Goal: Task Accomplishment & Management: Use online tool/utility

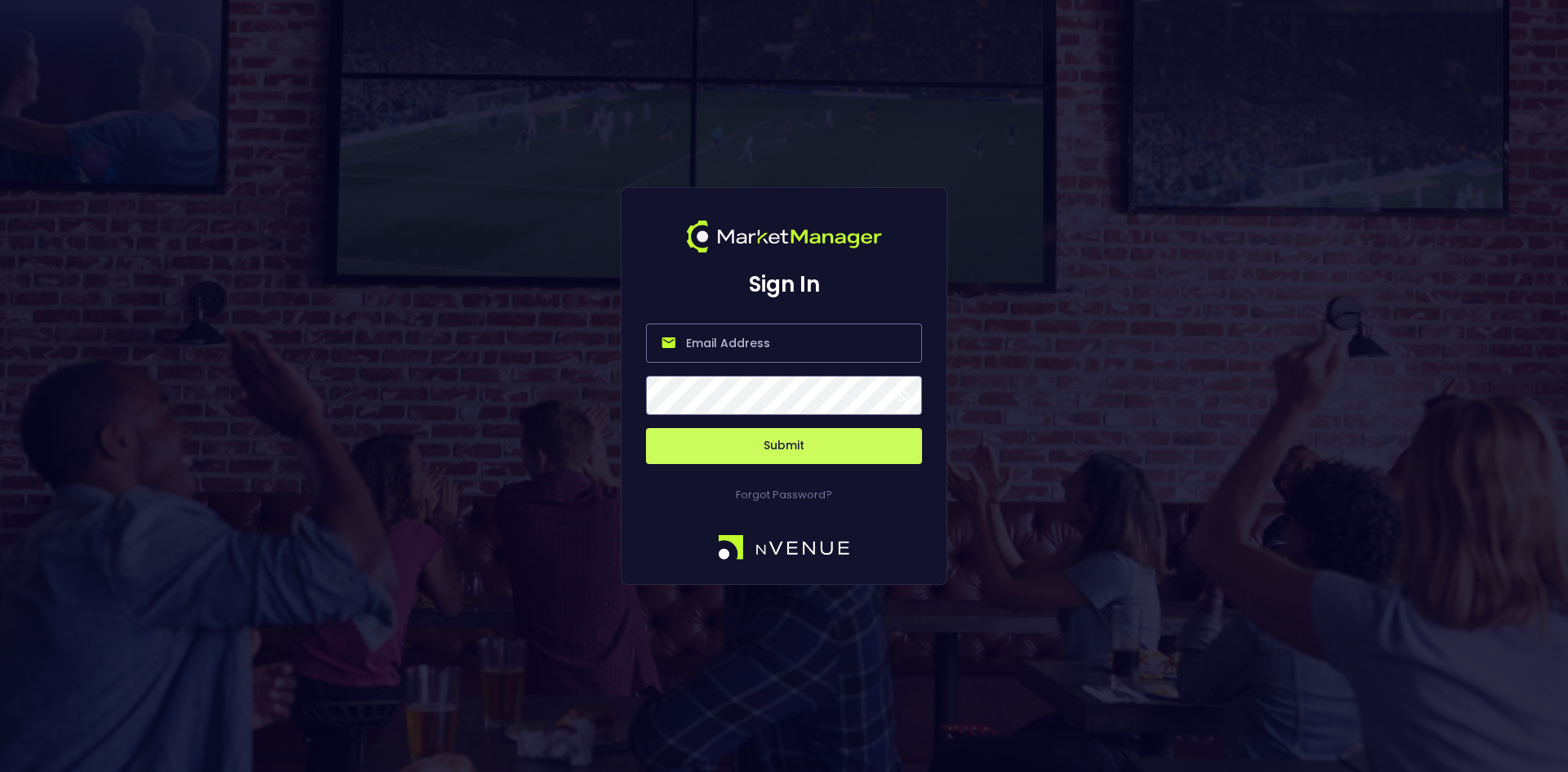
click at [726, 341] on input "email" at bounding box center [784, 343] width 276 height 39
type input "[EMAIL_ADDRESS][DOMAIN_NAME]"
click at [764, 449] on button "Submit" at bounding box center [784, 446] width 276 height 36
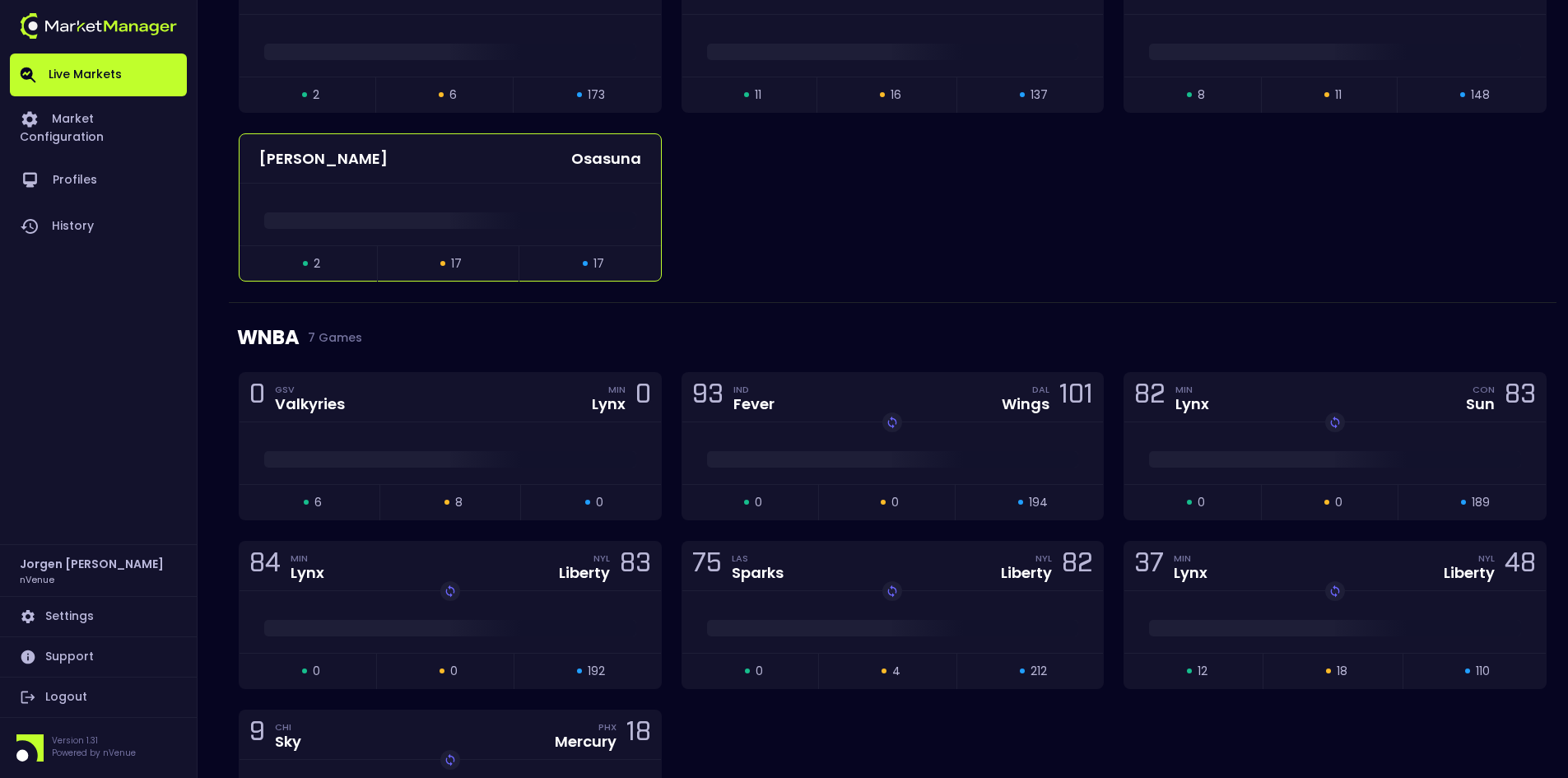
scroll to position [905, 0]
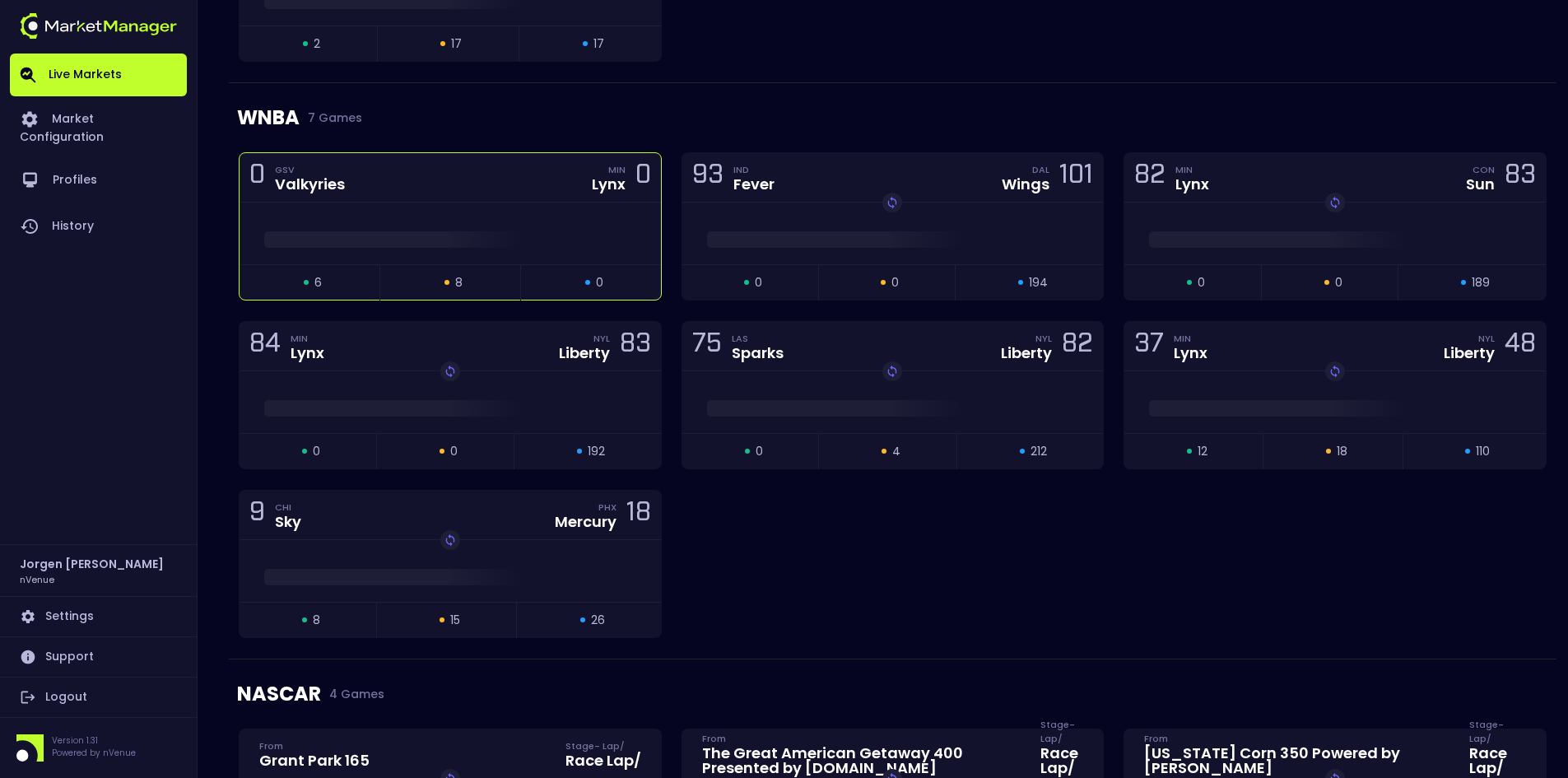
click at [504, 224] on div at bounding box center [450, 235] width 422 height 25
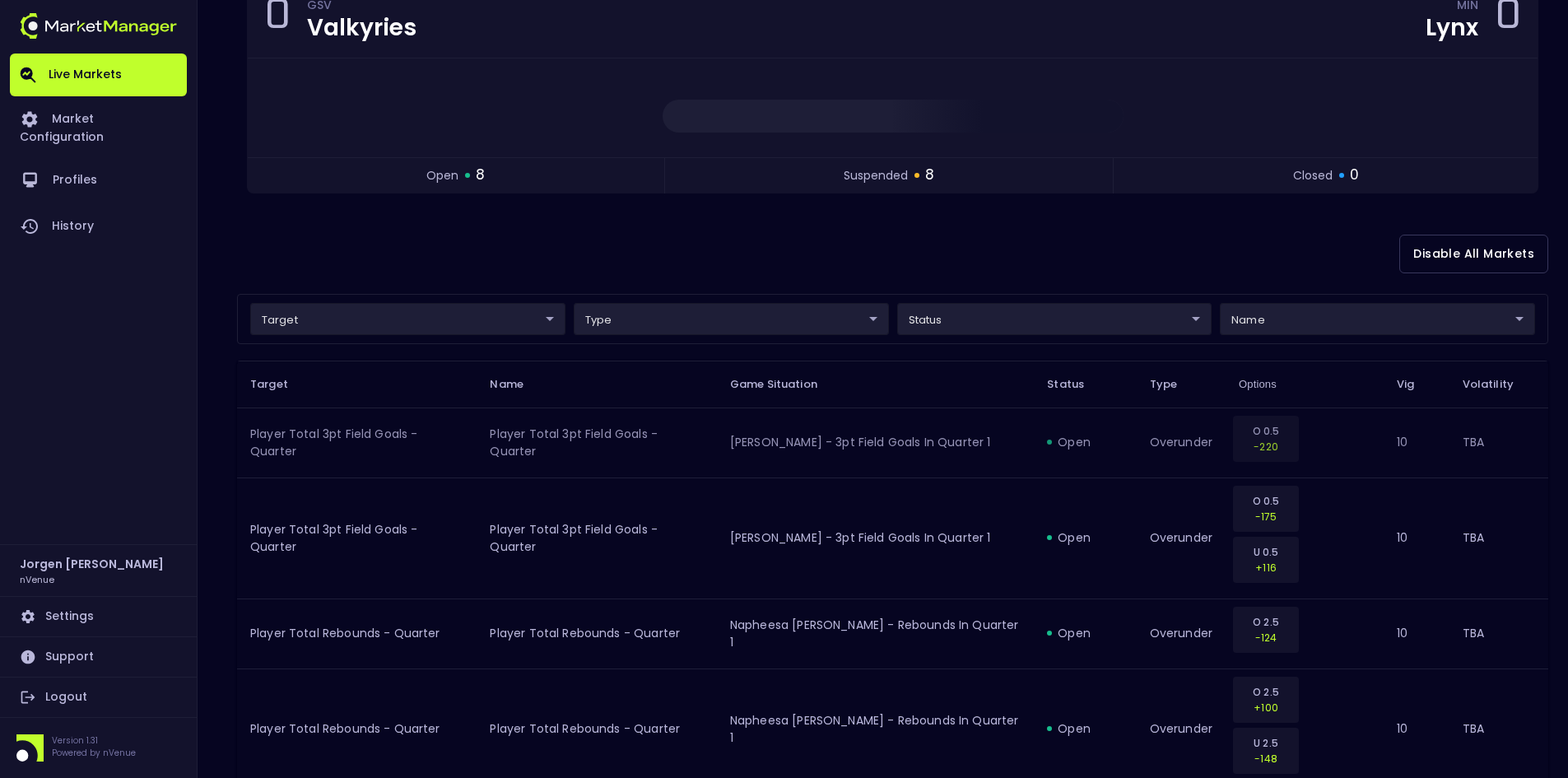
scroll to position [247, 0]
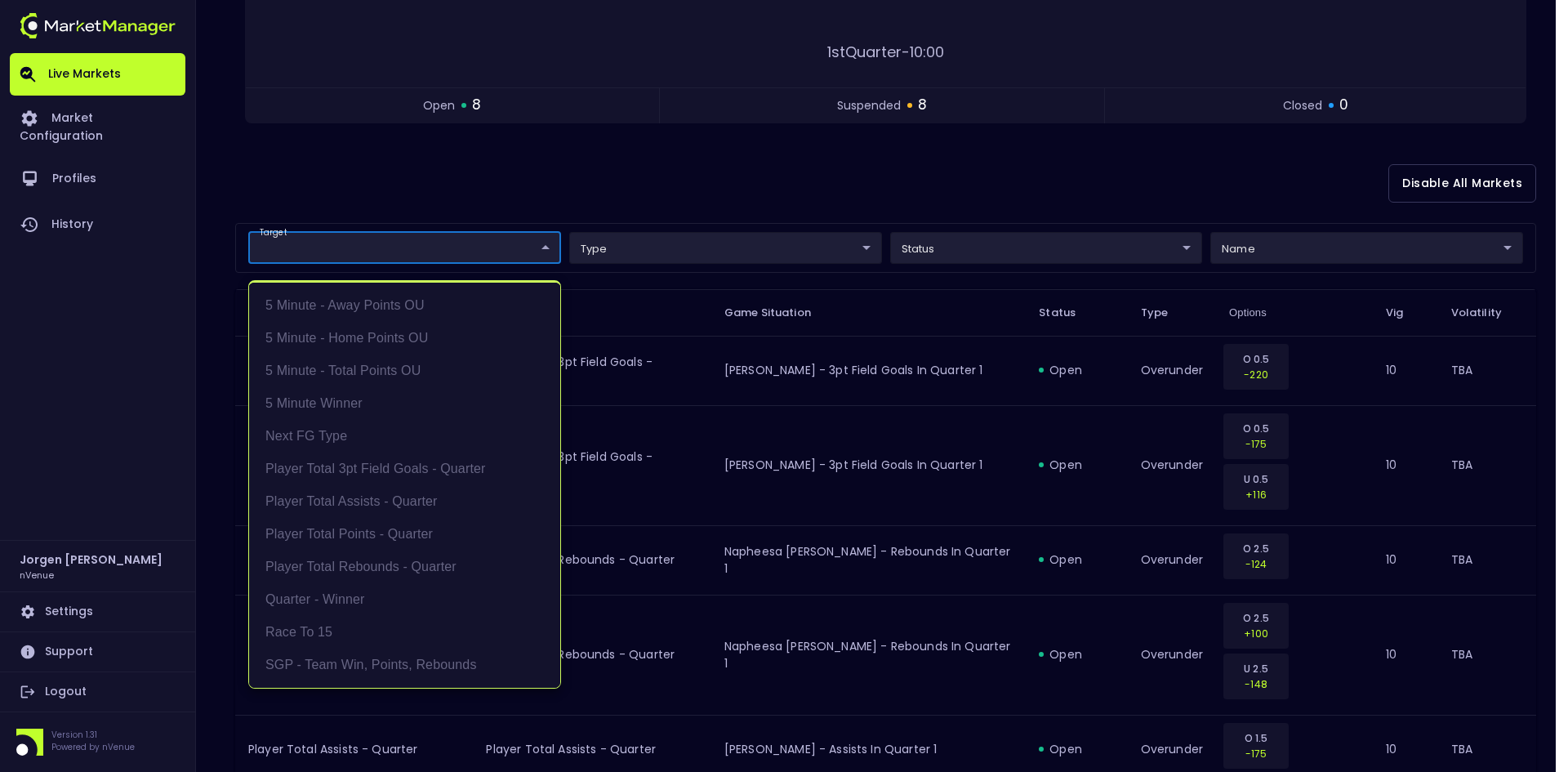
click at [557, 200] on div at bounding box center [784, 386] width 1568 height 772
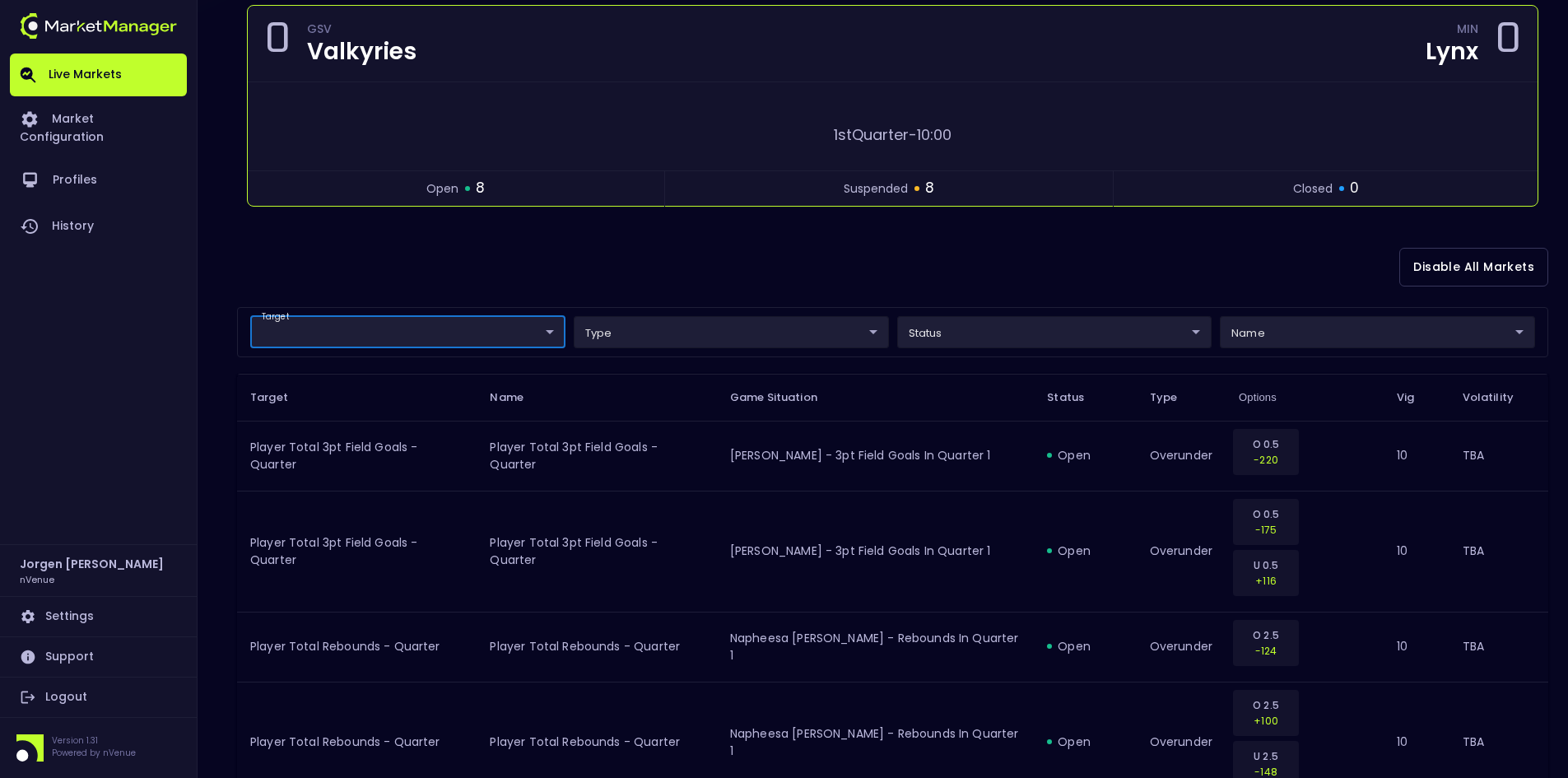
scroll to position [0, 0]
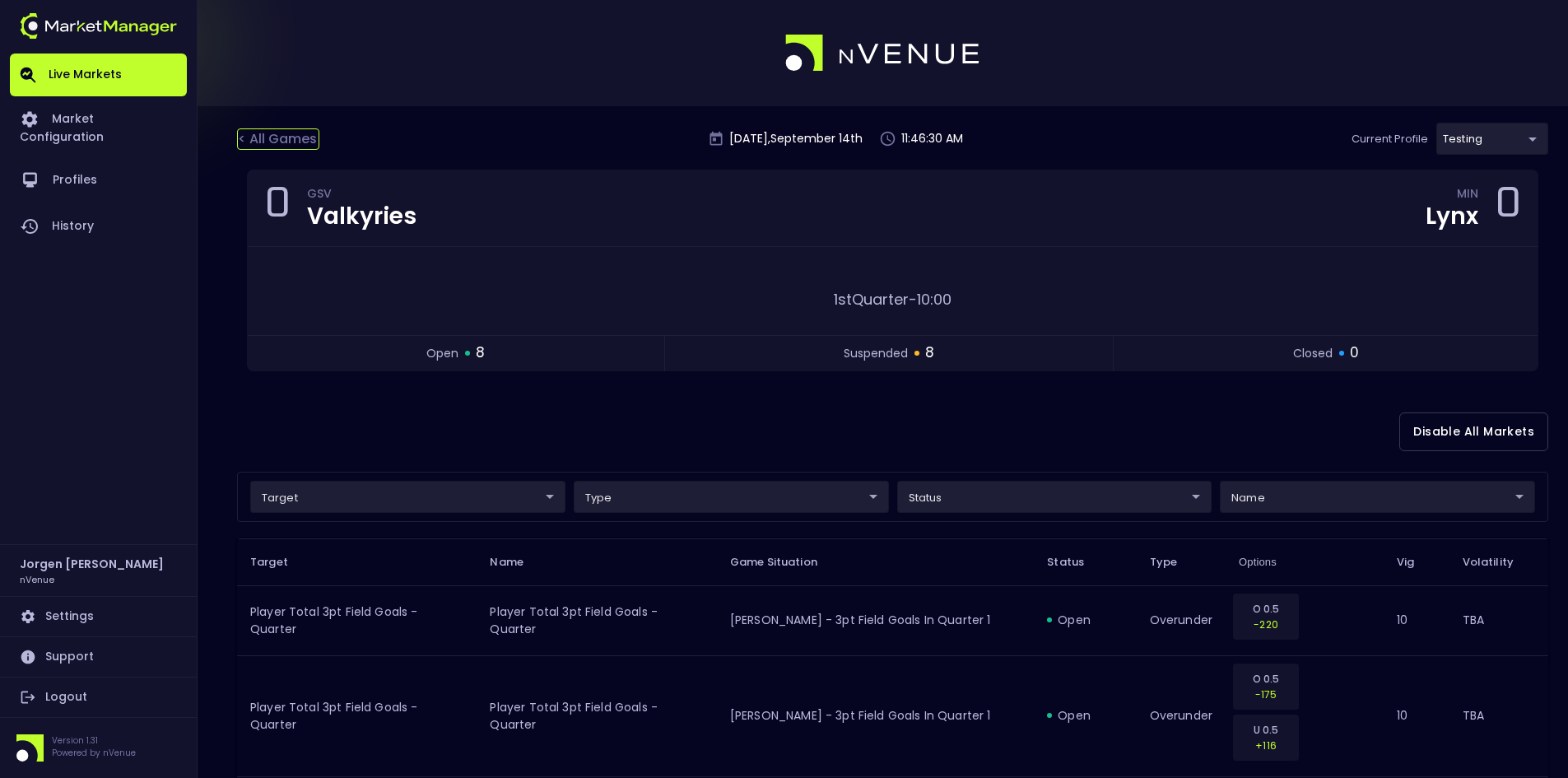
click at [293, 135] on div "< All Games" at bounding box center [279, 138] width 82 height 21
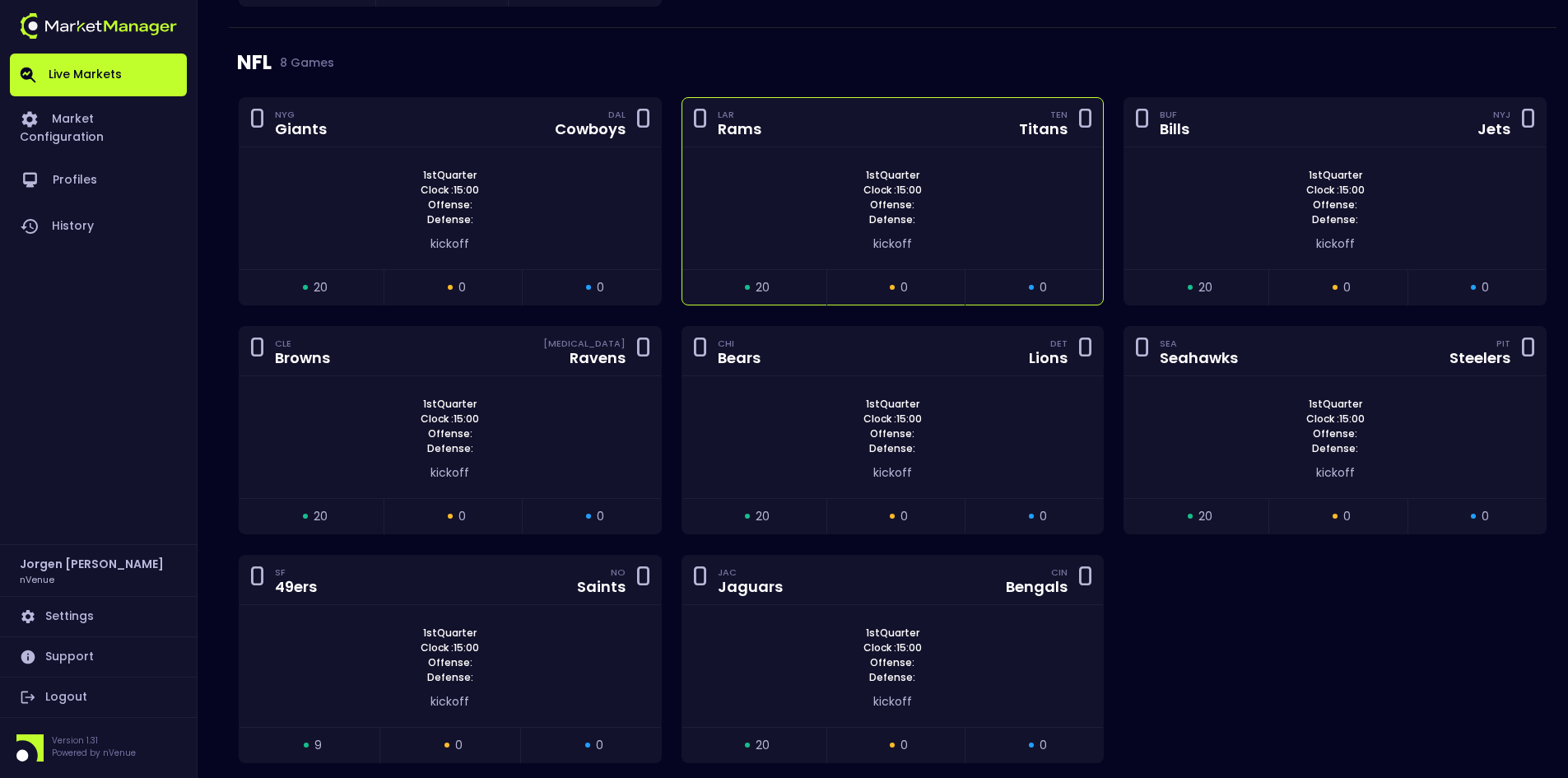
scroll to position [3014, 0]
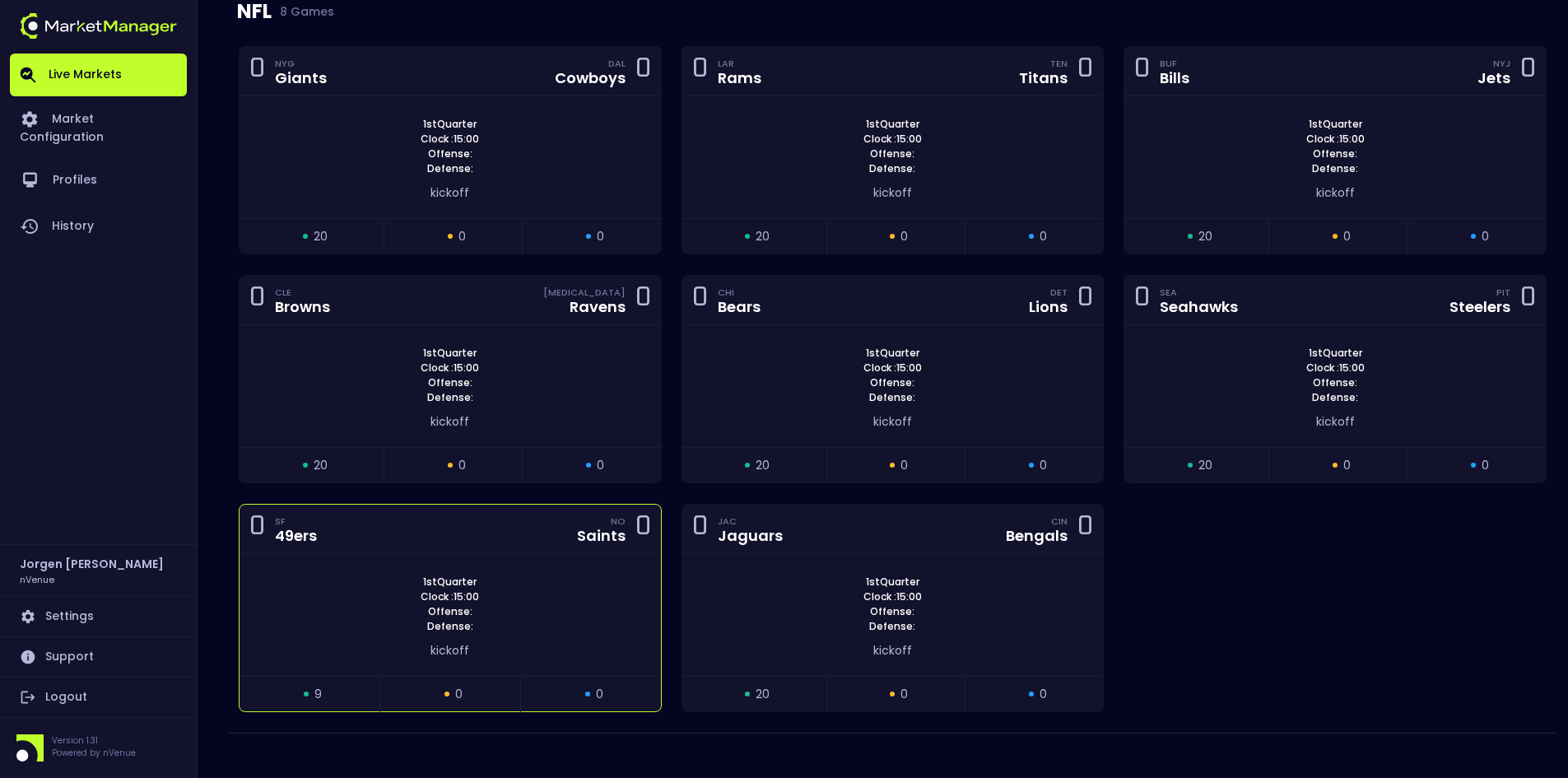
click at [509, 575] on div "1st Quarter Clock : 15:00 Offense: Defense:" at bounding box center [450, 604] width 422 height 60
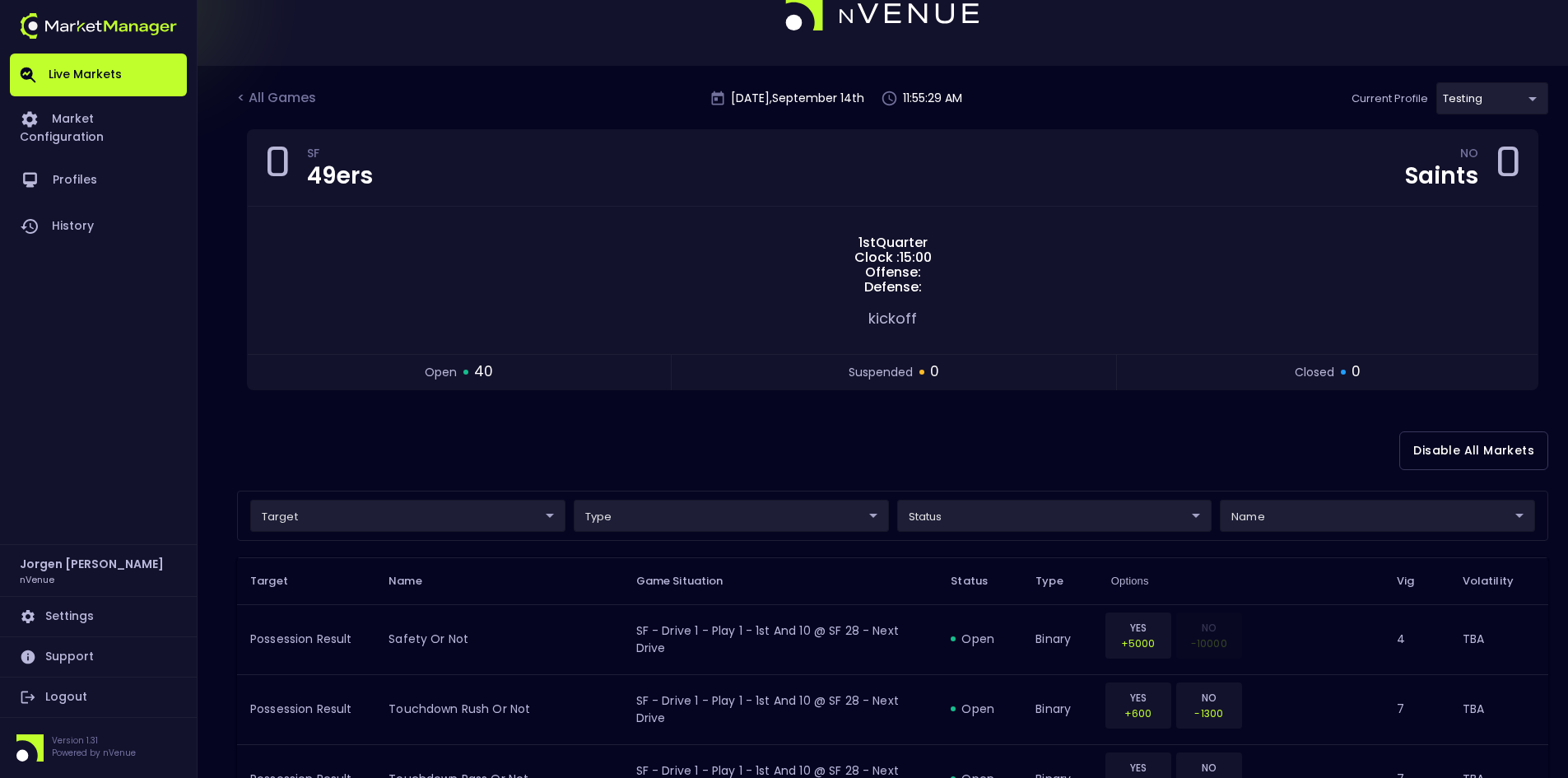
scroll to position [0, 0]
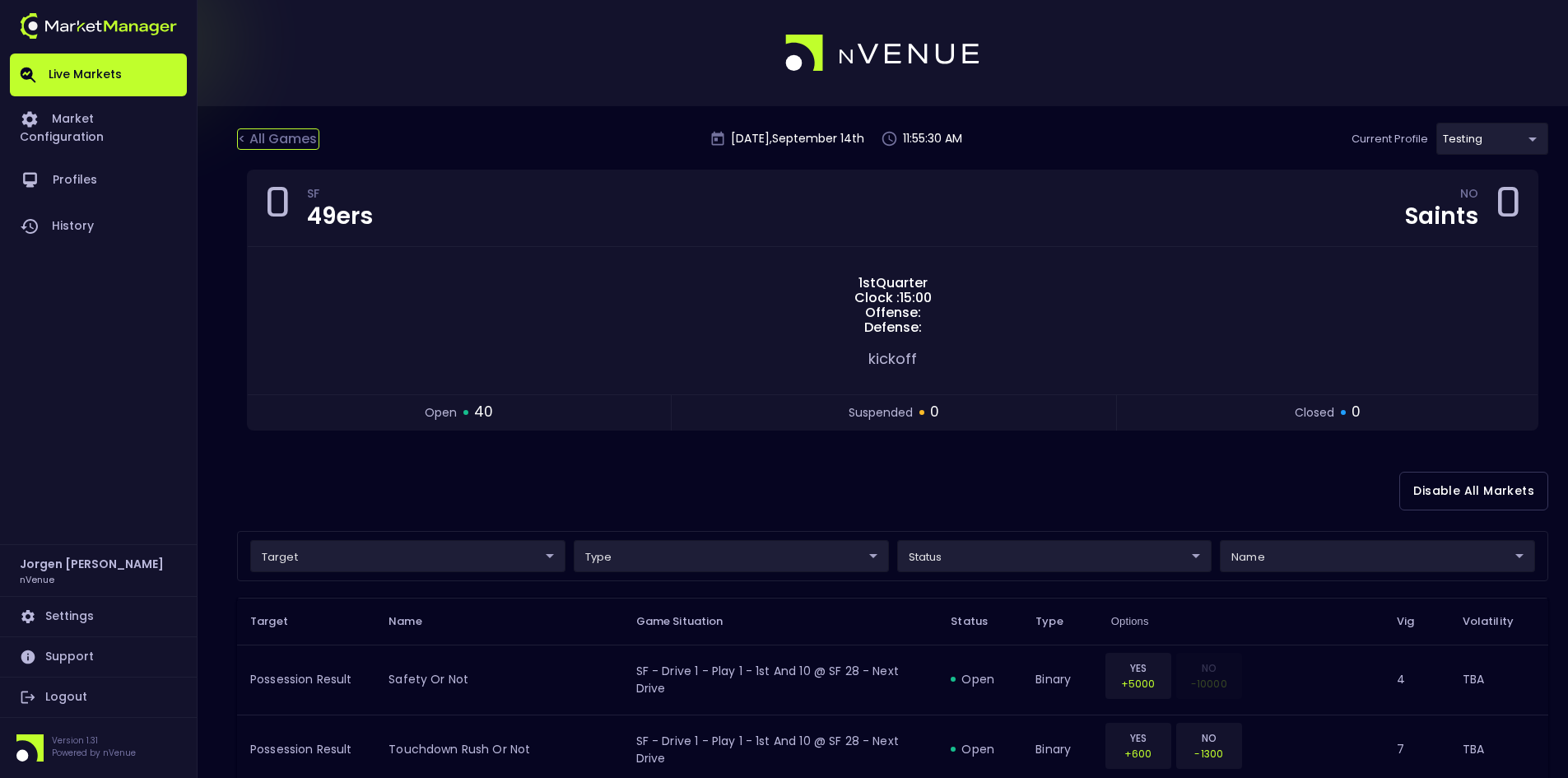
click at [294, 137] on div "< All Games" at bounding box center [279, 138] width 82 height 21
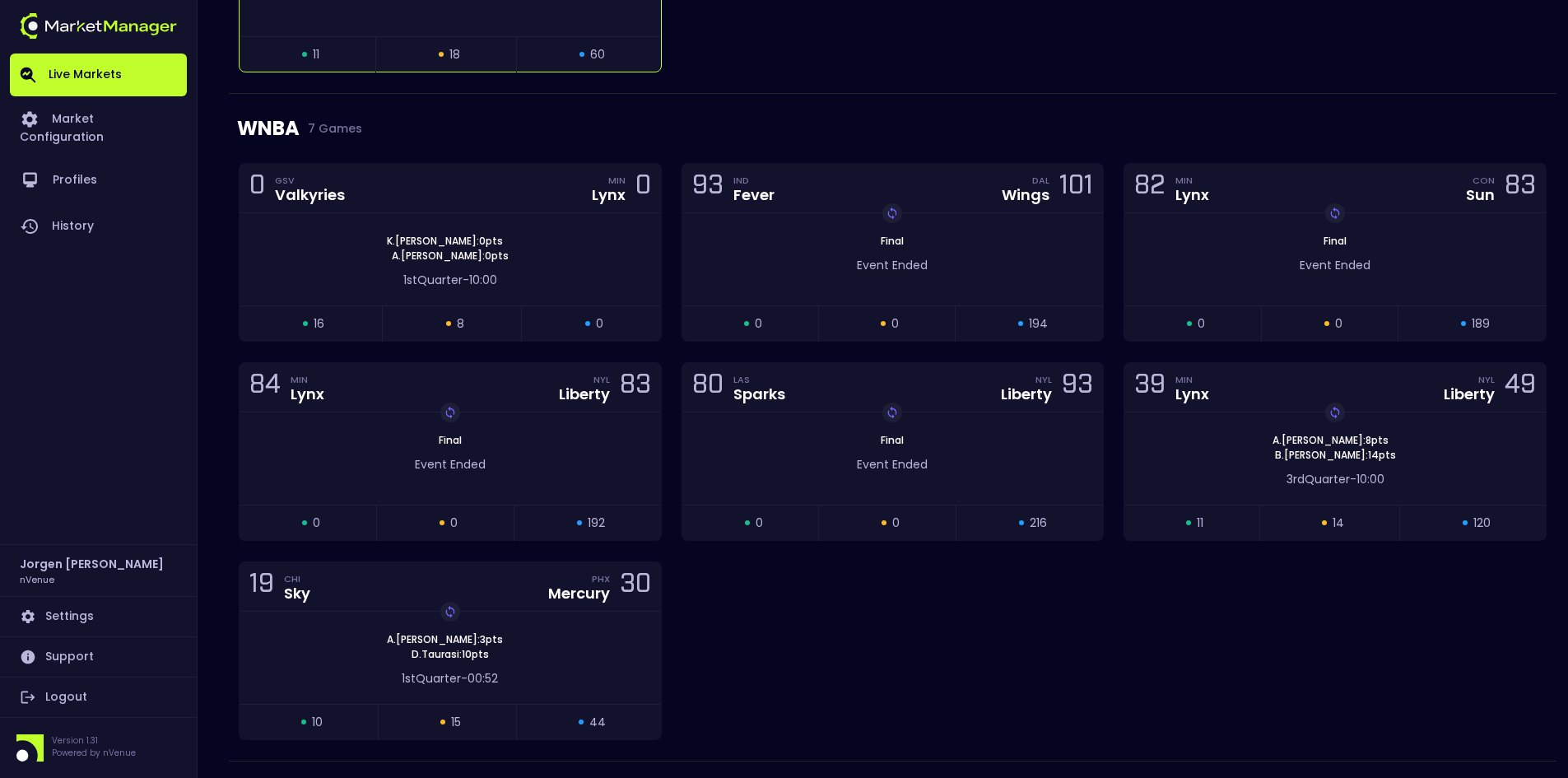
scroll to position [988, 0]
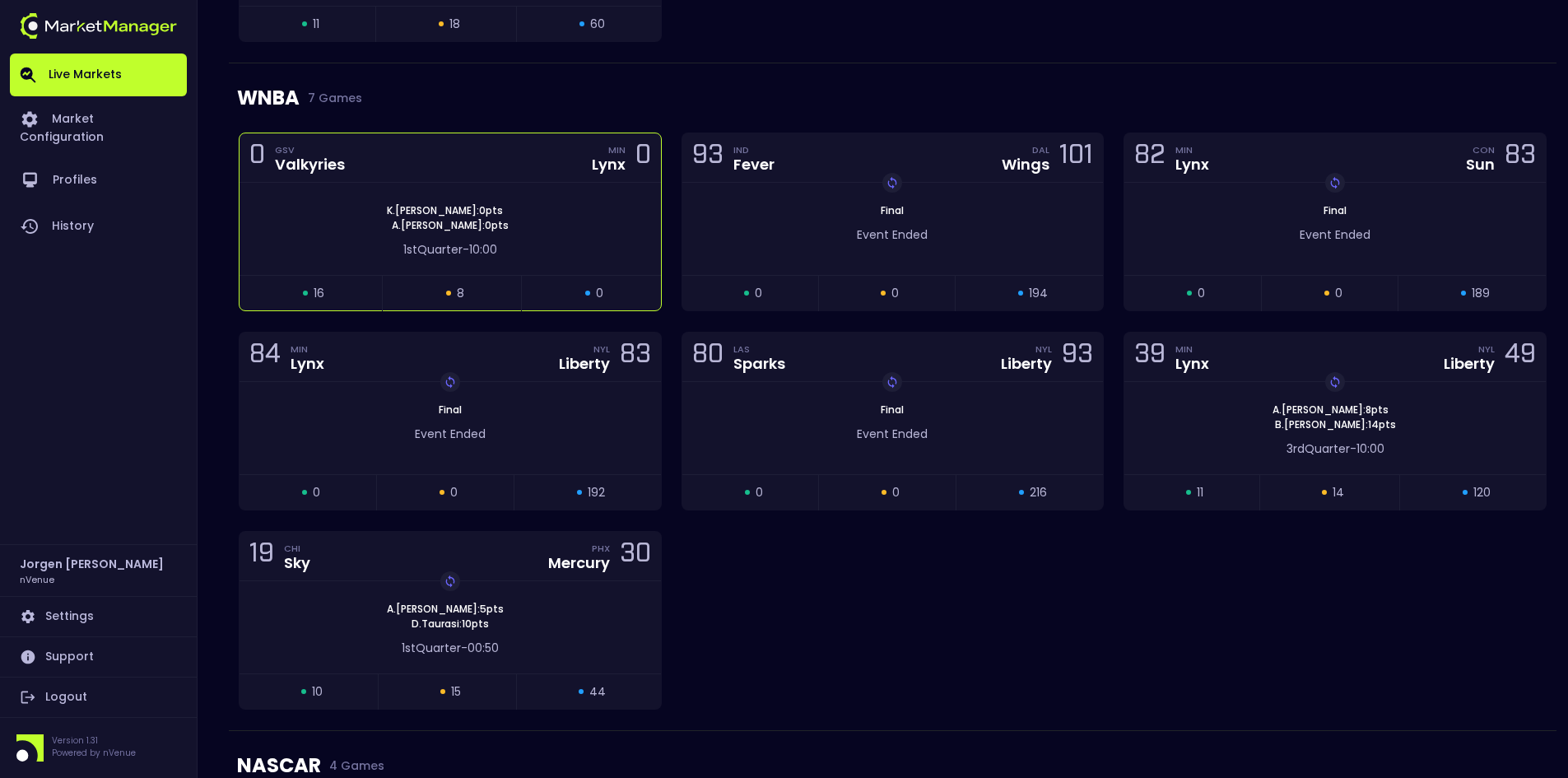
click at [557, 239] on div "1st Quarter - 10:00" at bounding box center [450, 246] width 422 height 26
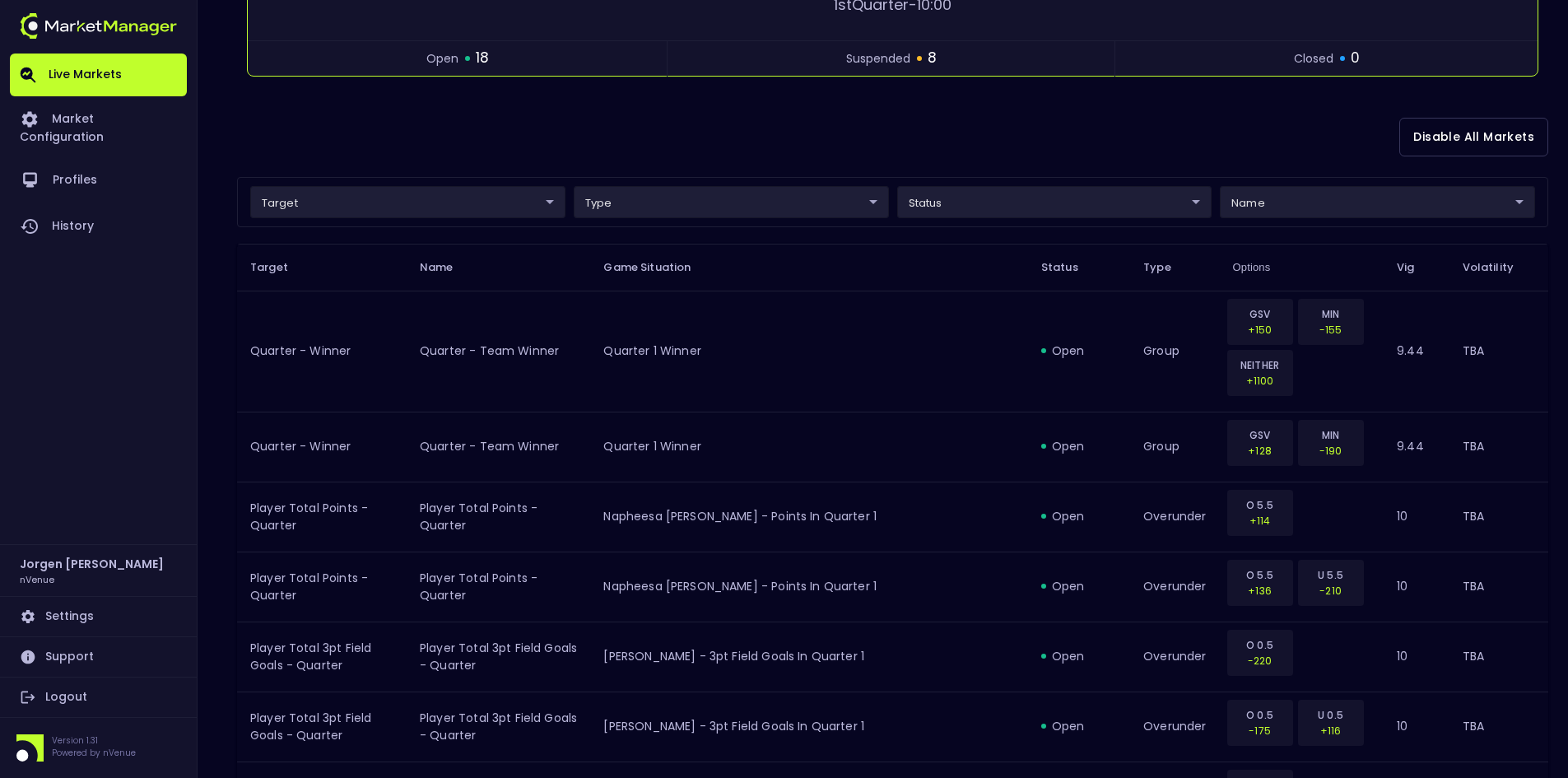
scroll to position [0, 0]
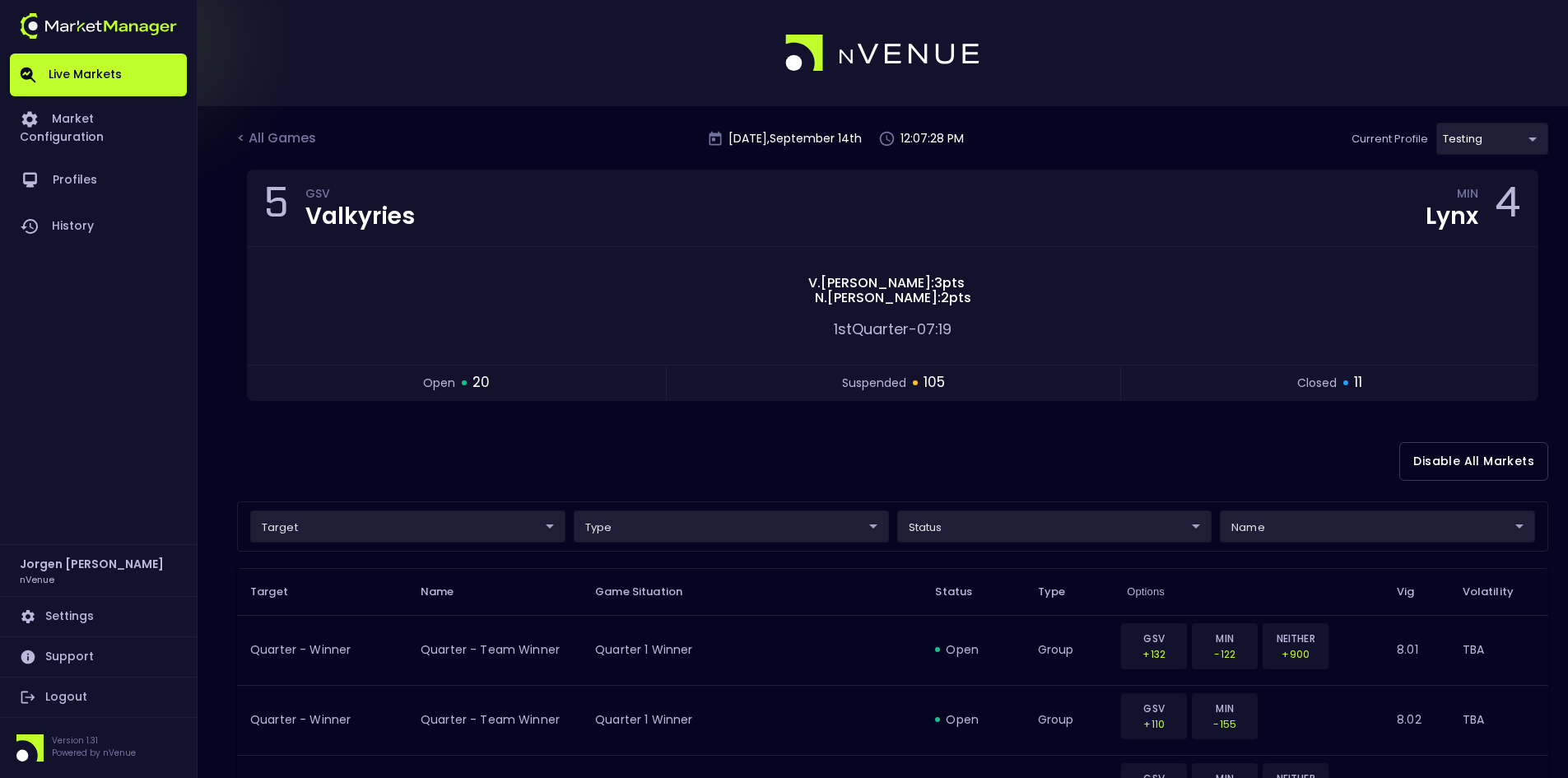
click at [287, 135] on div "< All Games" at bounding box center [279, 138] width 82 height 21
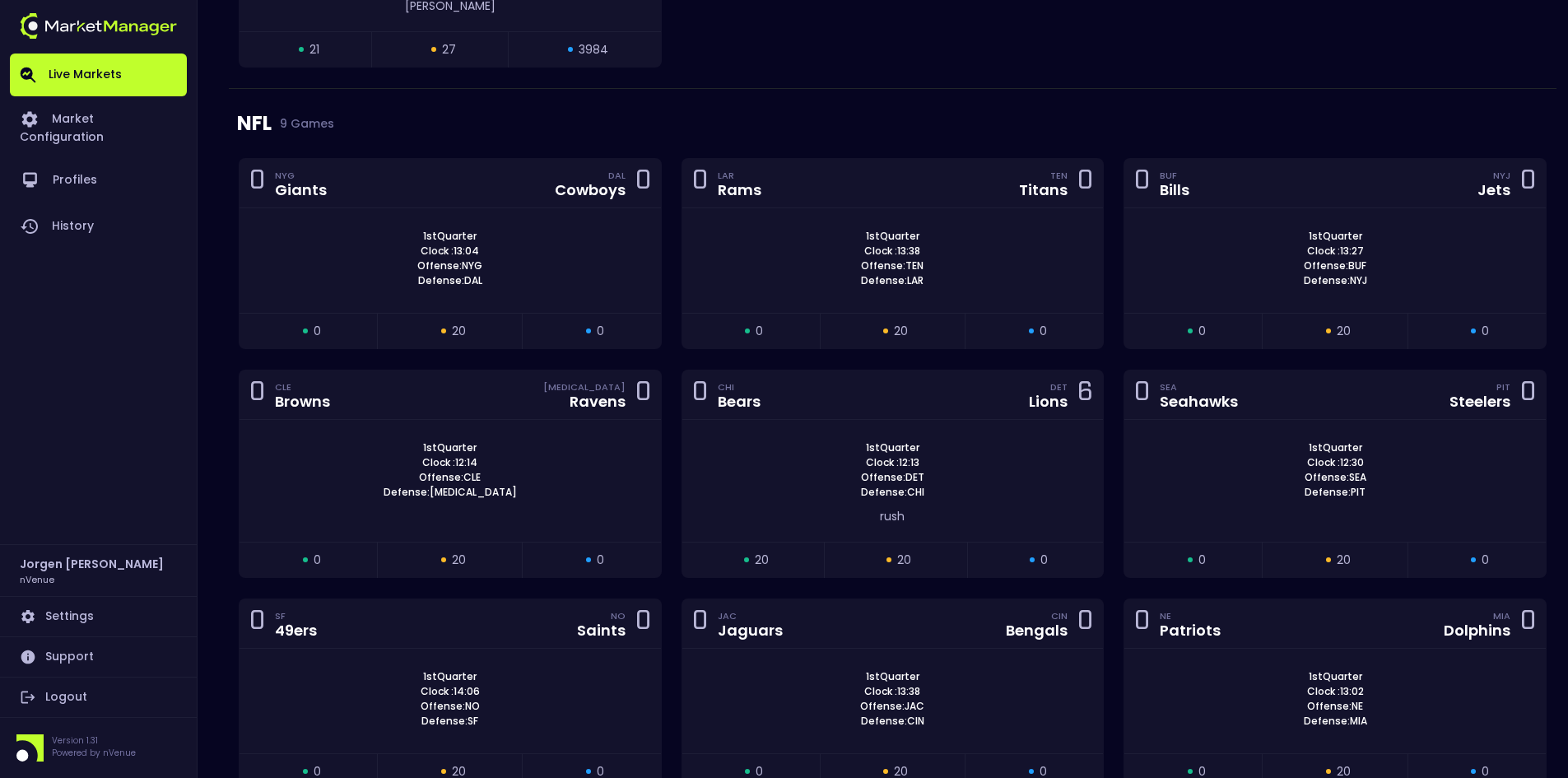
scroll to position [2964, 0]
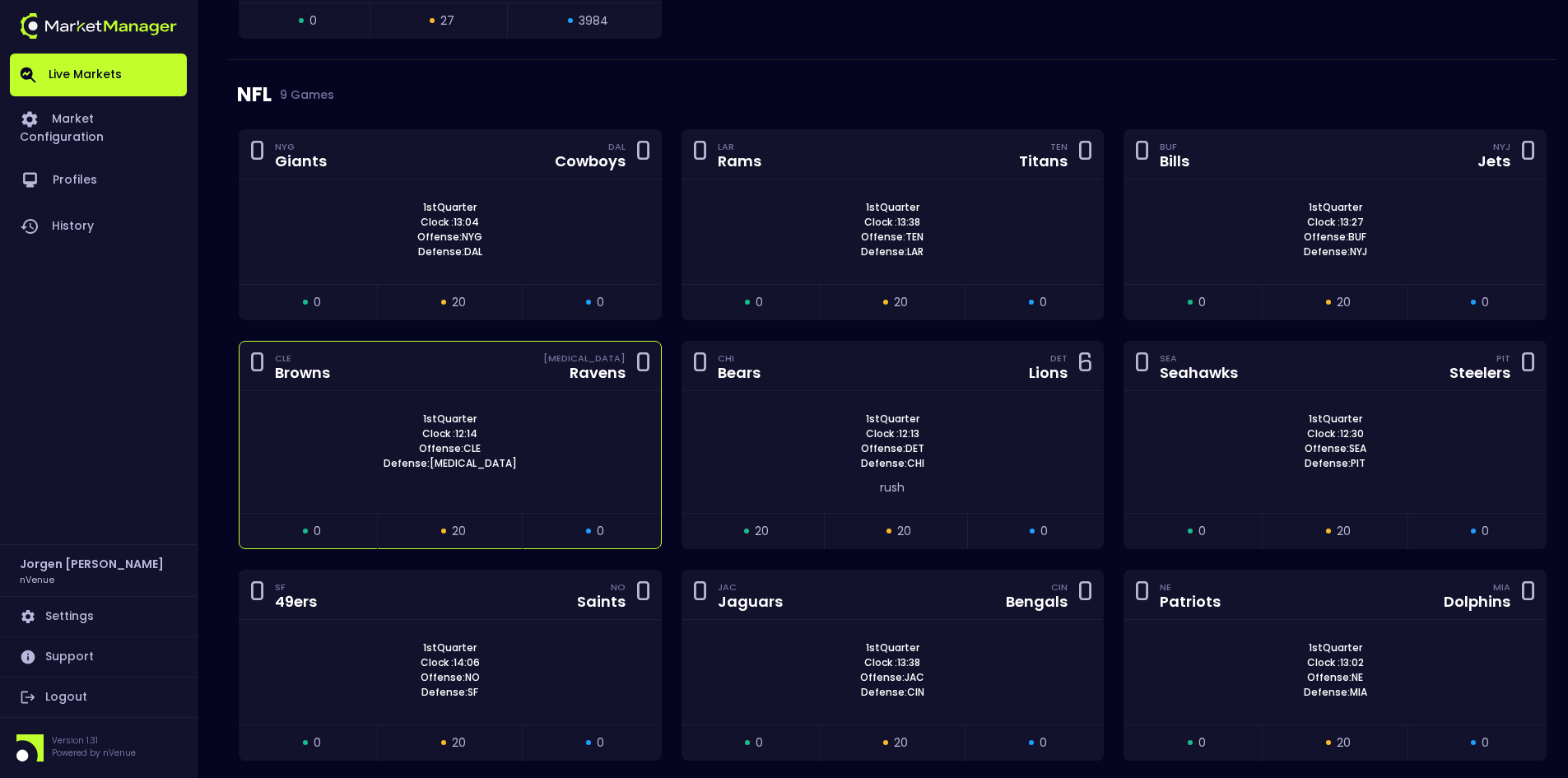
click at [566, 411] on div "1st Quarter Clock : 12:14 Offense: CLE Defense: [MEDICAL_DATA]" at bounding box center [450, 441] width 422 height 60
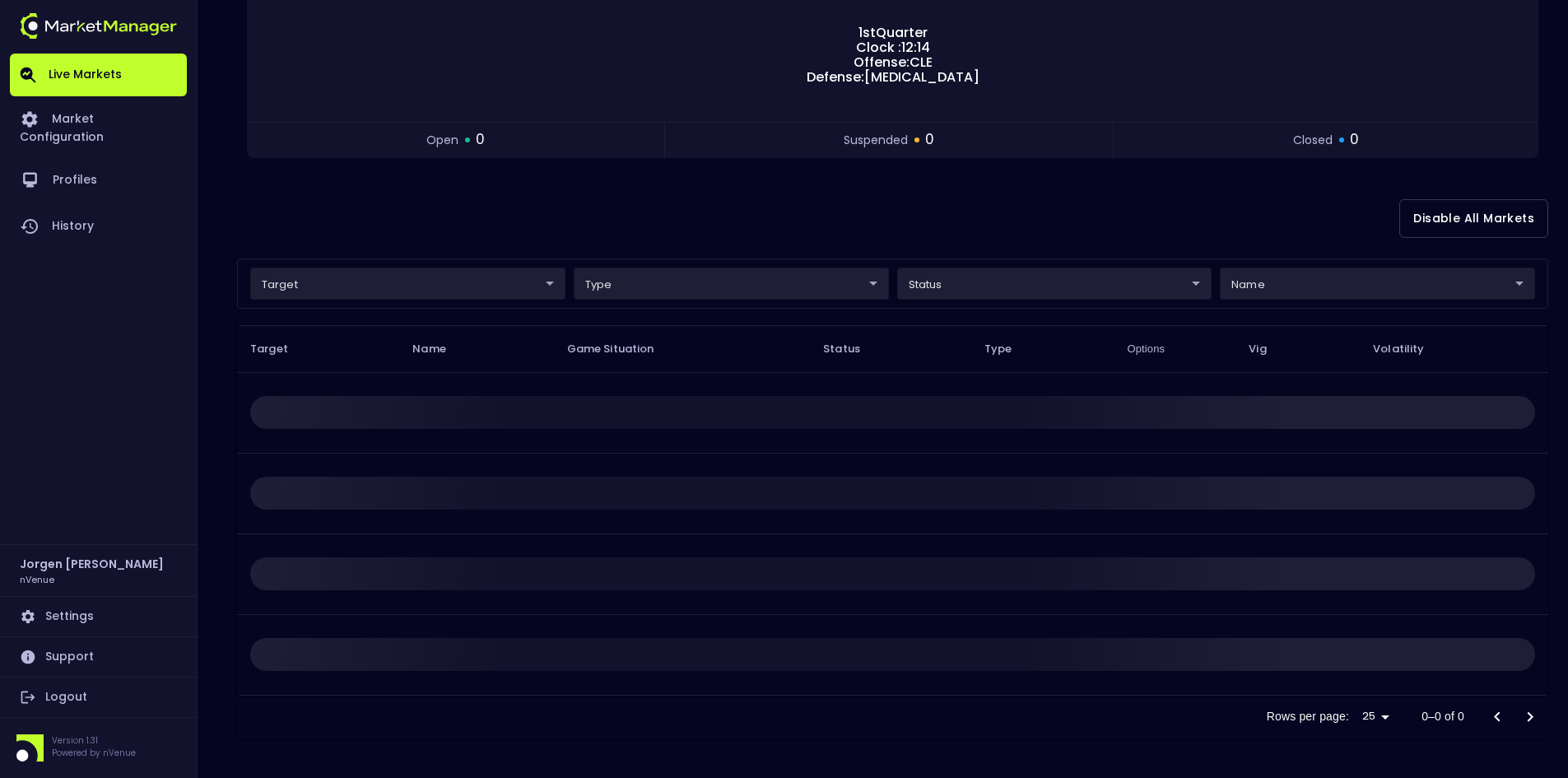
scroll to position [0, 0]
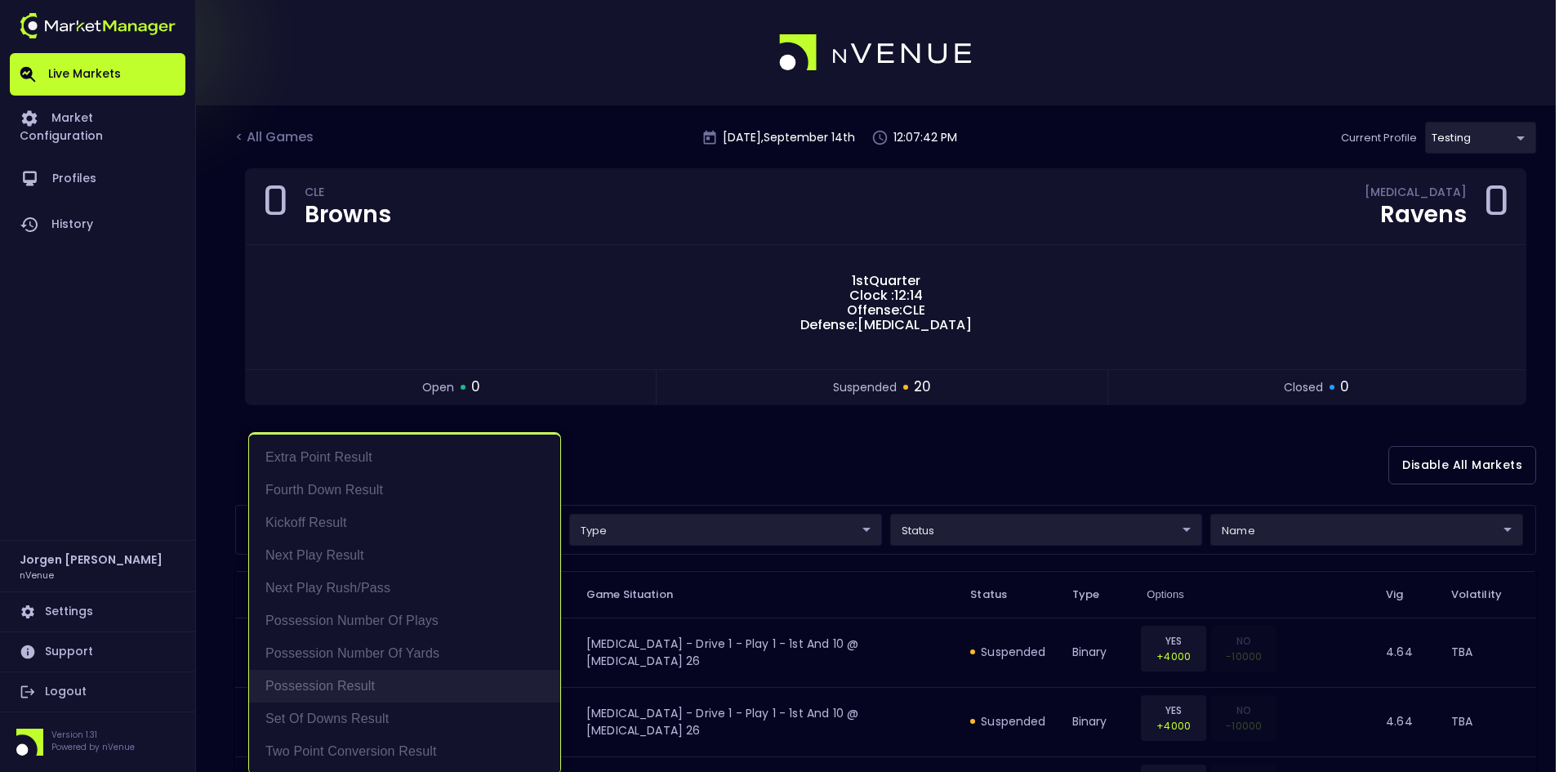
click at [340, 687] on li "Possession Result" at bounding box center [404, 687] width 311 height 33
type input "Possession Result"
click at [788, 469] on div at bounding box center [784, 386] width 1568 height 772
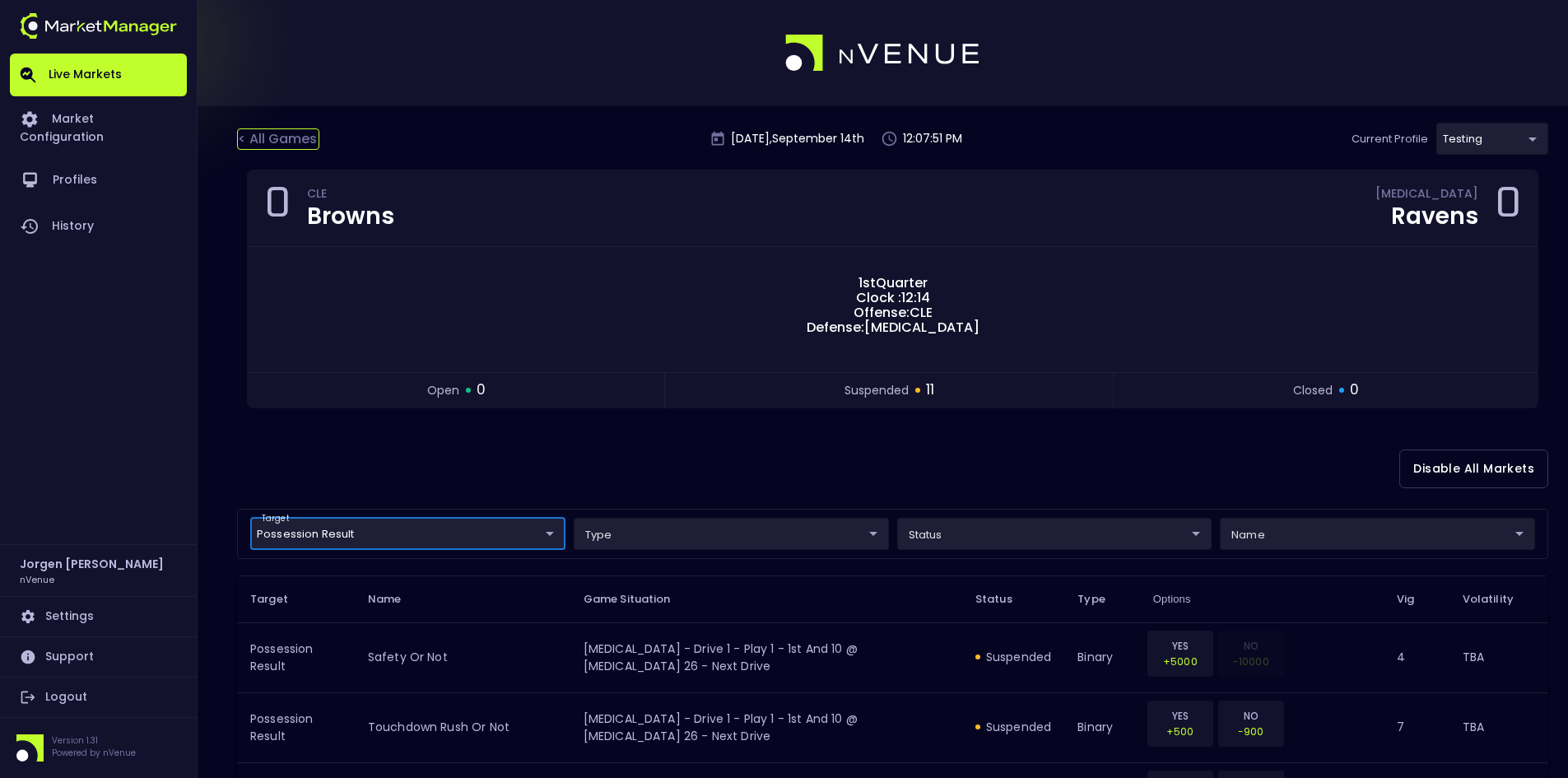
click at [290, 137] on div "< All Games" at bounding box center [279, 138] width 82 height 21
